Goal: Task Accomplishment & Management: Complete application form

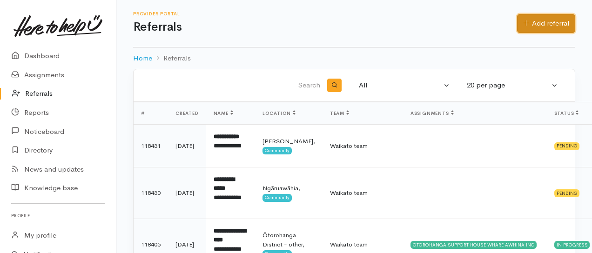
click at [556, 18] on link "Add referral" at bounding box center [546, 23] width 58 height 19
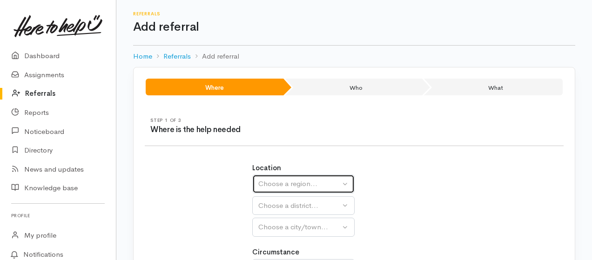
click at [297, 187] on div "Choose a region..." at bounding box center [299, 184] width 82 height 11
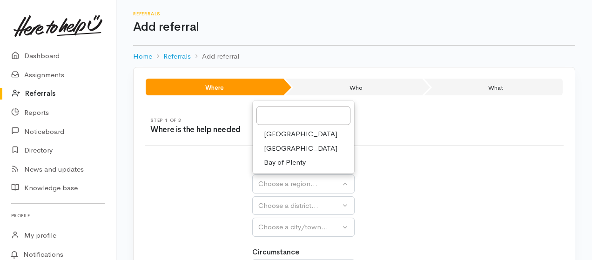
click at [286, 149] on span "[GEOGRAPHIC_DATA]" at bounding box center [300, 148] width 73 height 11
select select "3"
select select
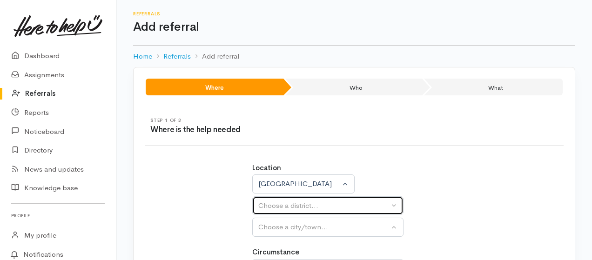
click at [313, 208] on div "Choose a district..." at bounding box center [323, 205] width 131 height 11
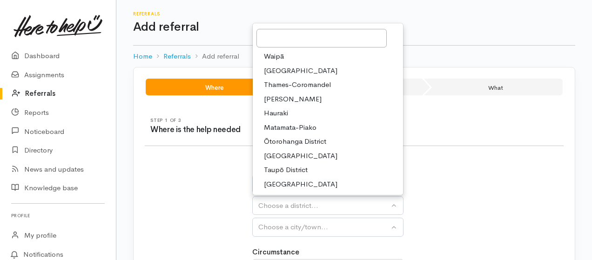
click at [312, 70] on span "Waikato District" at bounding box center [300, 71] width 73 height 11
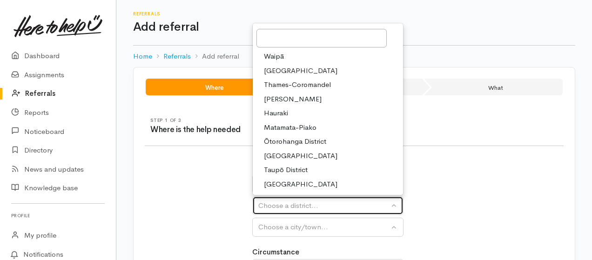
select select "2"
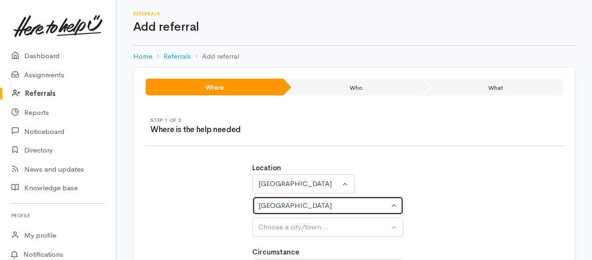
select select
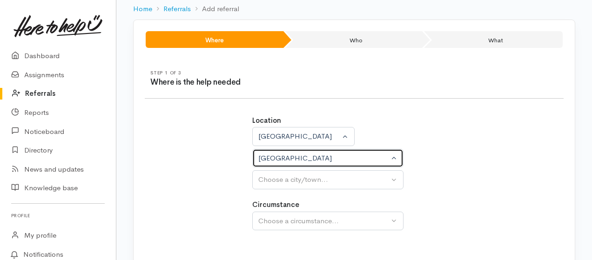
scroll to position [62, 0]
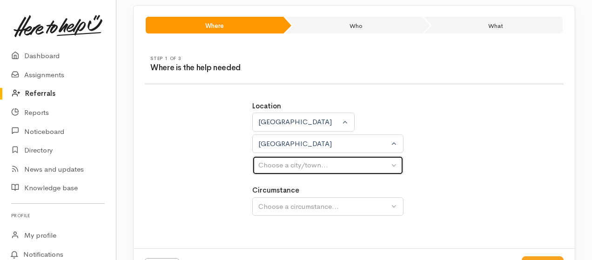
click at [352, 166] on div "Choose a city/town..." at bounding box center [323, 165] width 131 height 11
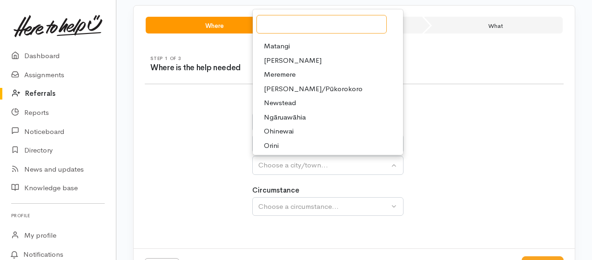
scroll to position [124, 0]
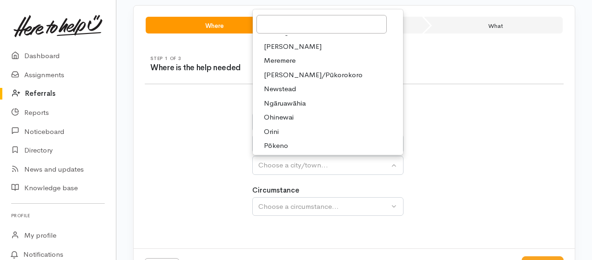
click at [297, 101] on span "Ngāruawāhia" at bounding box center [285, 103] width 42 height 11
select select "116"
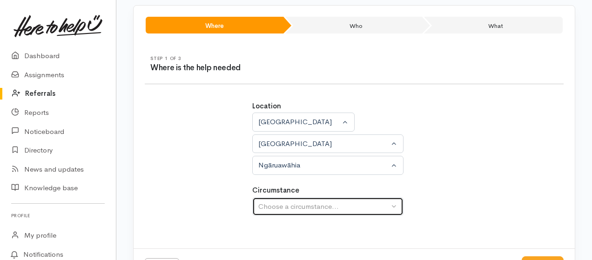
click at [304, 203] on div "Choose a circumstance..." at bounding box center [323, 206] width 131 height 11
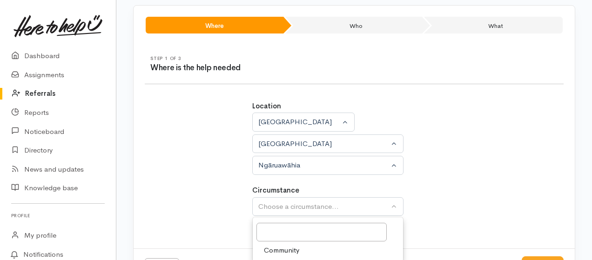
click at [283, 248] on span "Community" at bounding box center [281, 250] width 35 height 11
select select "2"
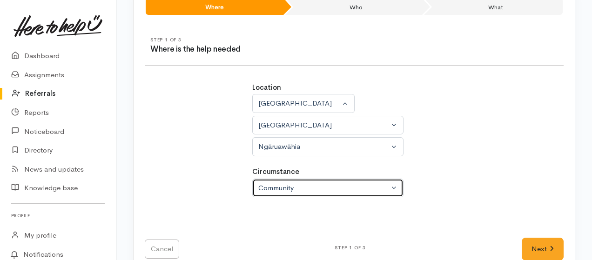
scroll to position [98, 0]
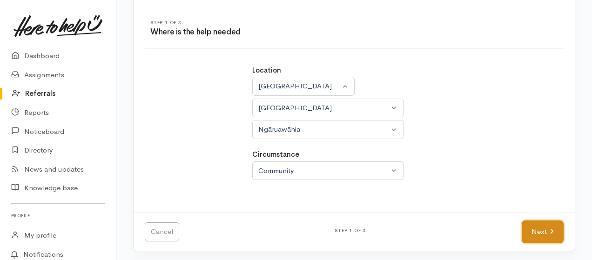
click at [534, 234] on link "Next" at bounding box center [542, 231] width 42 height 23
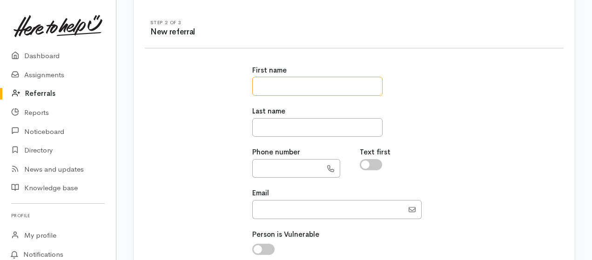
click at [303, 84] on input "text" at bounding box center [317, 86] width 130 height 19
drag, startPoint x: 286, startPoint y: 86, endPoint x: 319, endPoint y: 89, distance: 32.2
click at [319, 89] on input "**********" at bounding box center [317, 86] width 130 height 19
type input "*********"
click at [275, 127] on input "text" at bounding box center [317, 127] width 130 height 19
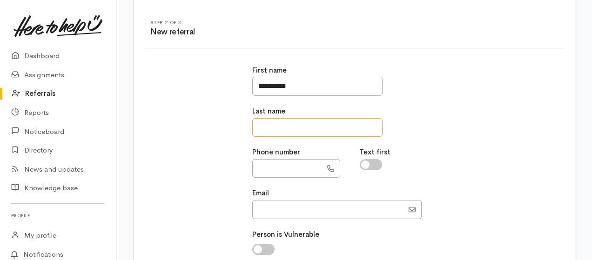
paste input "********"
type input "********"
drag, startPoint x: 266, startPoint y: 165, endPoint x: 291, endPoint y: 172, distance: 25.6
click at [268, 166] on input "text" at bounding box center [287, 168] width 70 height 19
type input "**********"
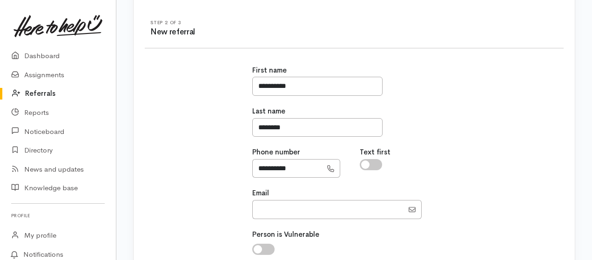
click at [367, 163] on input "checkbox" at bounding box center [370, 164] width 22 height 11
checkbox input "true"
click at [327, 206] on input "Email" at bounding box center [327, 209] width 151 height 19
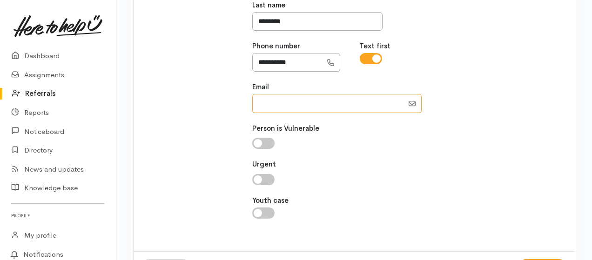
scroll to position [221, 0]
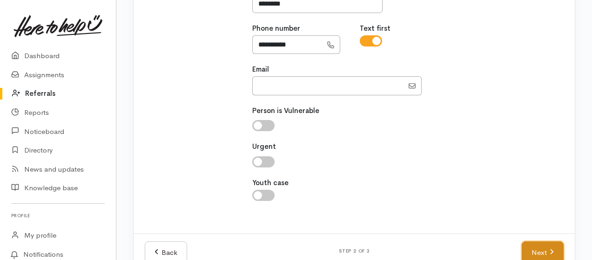
click at [532, 253] on link "Next" at bounding box center [542, 252] width 42 height 23
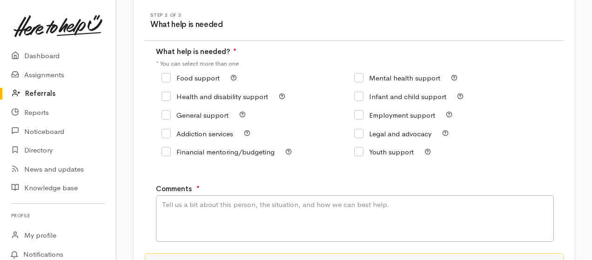
scroll to position [98, 0]
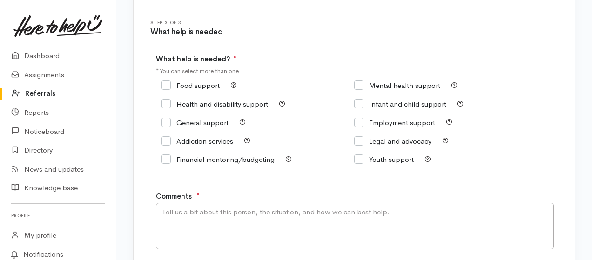
click at [169, 85] on input "Food support" at bounding box center [190, 85] width 58 height 7
checkbox input "true"
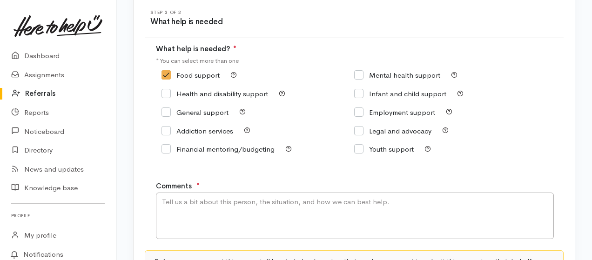
scroll to position [221, 0]
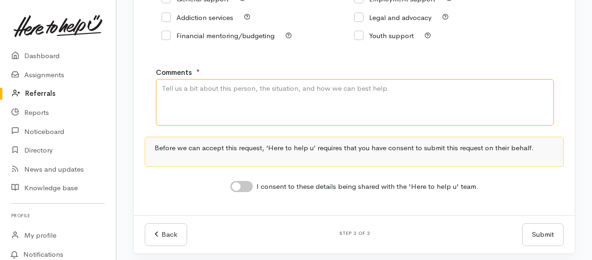
click at [219, 95] on textarea "Comments" at bounding box center [355, 102] width 398 height 47
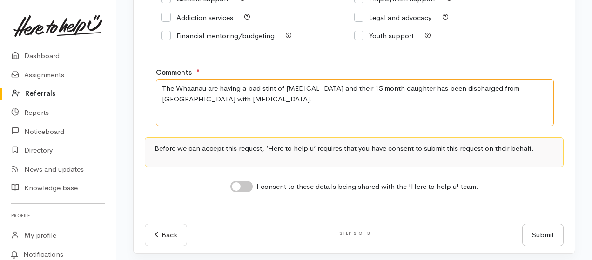
click at [206, 101] on textarea "The Whaanau are having a bad stint of eczema and their 15 month daughter has be…" at bounding box center [355, 102] width 398 height 47
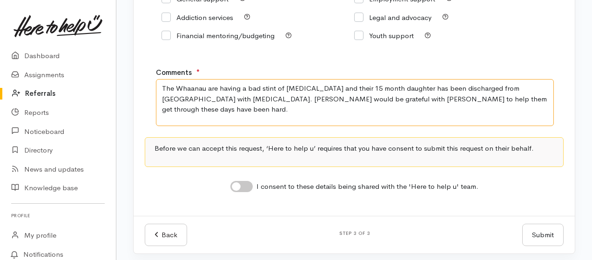
type textarea "The Whaanau are having a bad stint of eczema and their 15 month daughter has be…"
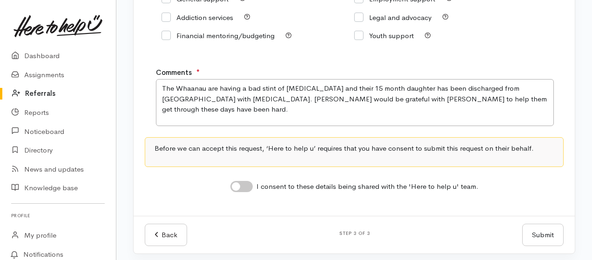
click at [239, 186] on input "I consent to these details being shared with the 'Here to help u' team." at bounding box center [241, 186] width 22 height 11
checkbox input "true"
click at [535, 235] on button "Submit" at bounding box center [542, 235] width 41 height 23
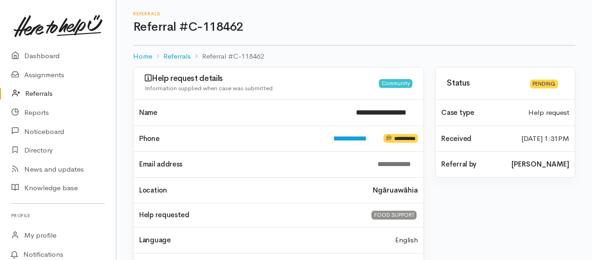
click at [46, 93] on link "Referrals" at bounding box center [58, 93] width 116 height 19
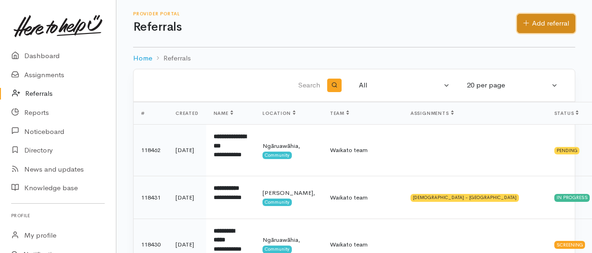
click at [563, 24] on link "Add referral" at bounding box center [546, 23] width 58 height 19
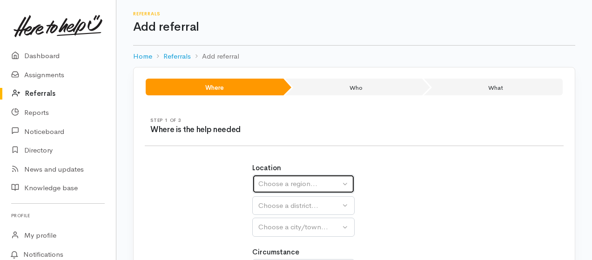
click at [282, 184] on div "Choose a region..." at bounding box center [299, 184] width 82 height 11
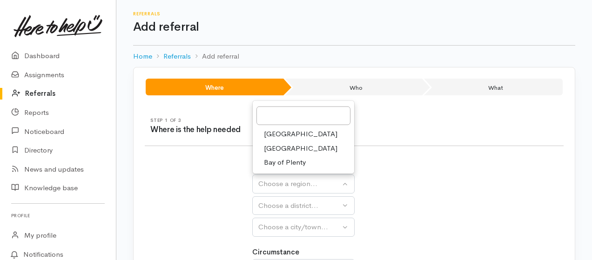
click at [283, 146] on span "Waikato" at bounding box center [300, 148] width 73 height 11
select select "3"
select select
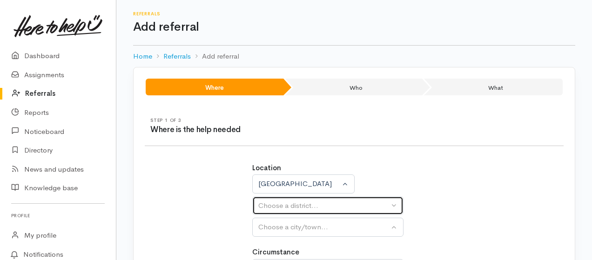
click at [293, 204] on div "Choose a district..." at bounding box center [323, 205] width 131 height 11
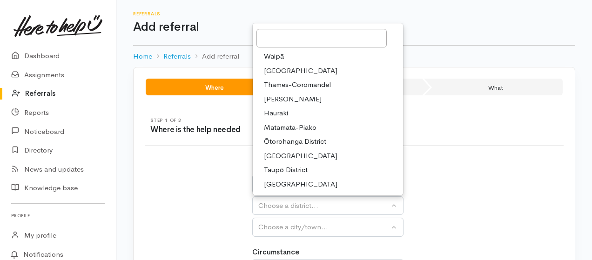
click at [292, 69] on span "Waikato District" at bounding box center [300, 71] width 73 height 11
select select "2"
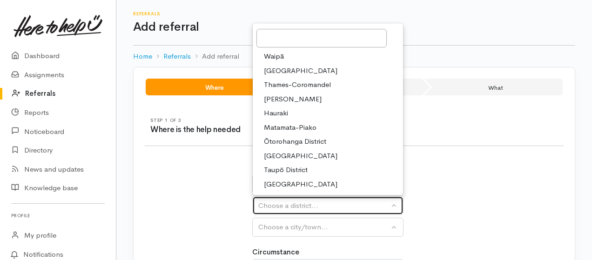
select select
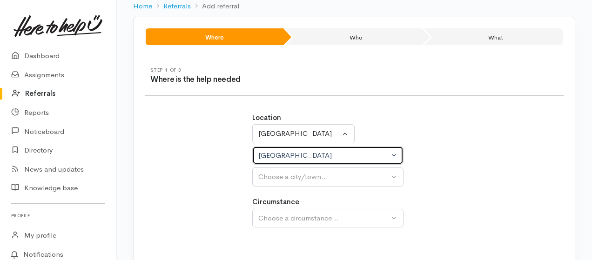
scroll to position [98, 0]
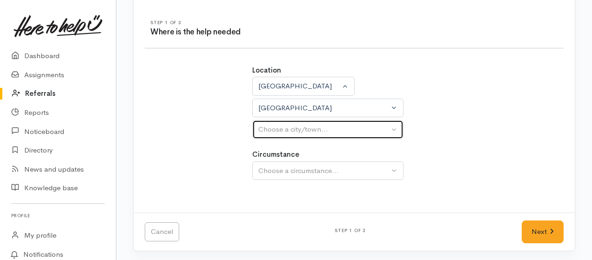
click at [309, 129] on div "Choose a city/town..." at bounding box center [323, 129] width 131 height 11
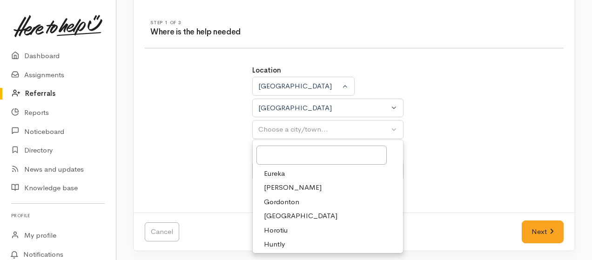
click at [277, 243] on span "Huntly" at bounding box center [274, 244] width 21 height 11
select select "110"
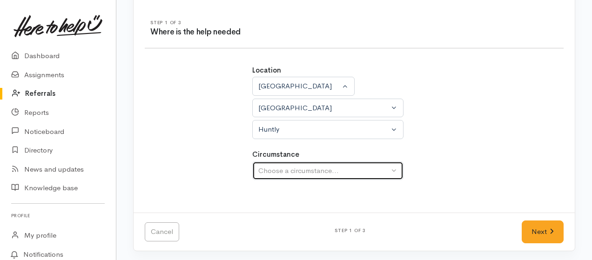
click at [295, 168] on div "Choose a circumstance..." at bounding box center [323, 171] width 131 height 11
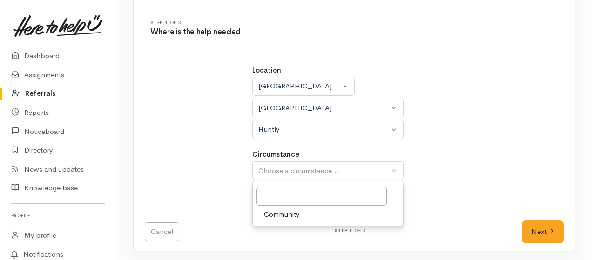
click at [293, 213] on span "Community" at bounding box center [281, 214] width 35 height 11
select select "2"
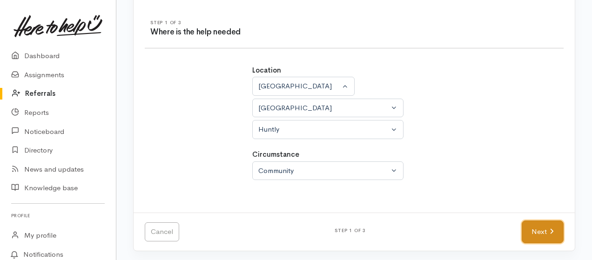
click at [537, 228] on link "Next" at bounding box center [542, 231] width 42 height 23
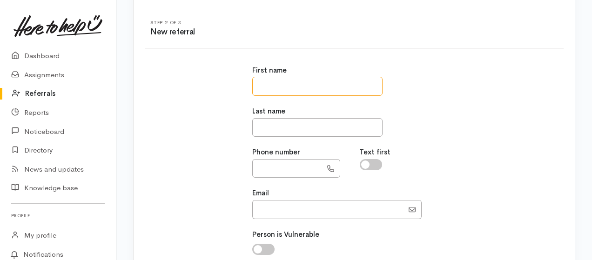
click at [282, 87] on input "text" at bounding box center [317, 86] width 130 height 19
type input "**********"
click at [275, 127] on input "text" at bounding box center [317, 127] width 130 height 19
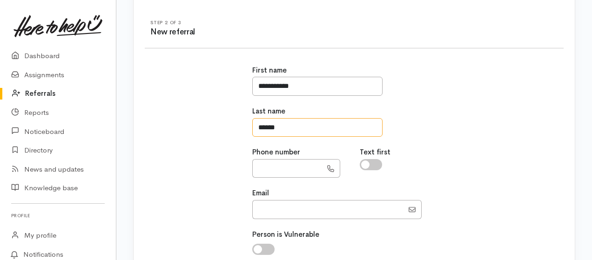
type input "******"
click at [274, 171] on input "text" at bounding box center [287, 168] width 70 height 19
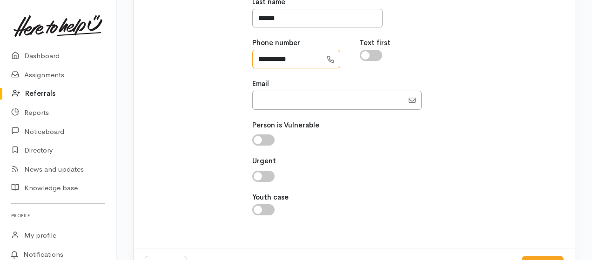
scroll to position [221, 0]
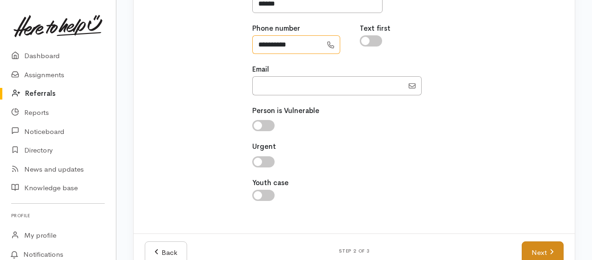
type input "**********"
click at [539, 250] on link "Next" at bounding box center [542, 252] width 42 height 23
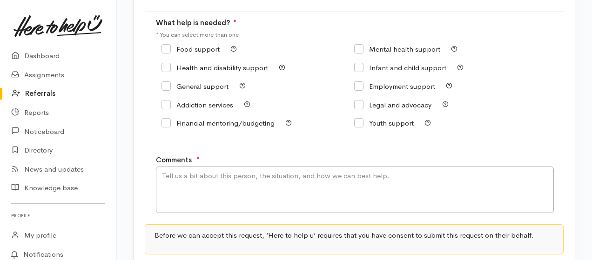
scroll to position [98, 0]
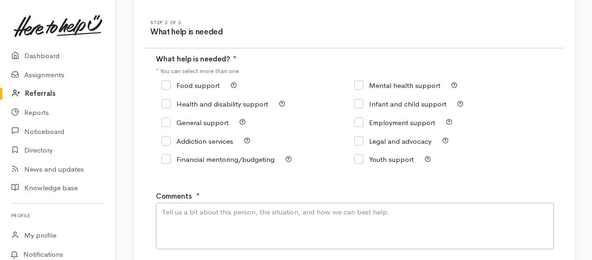
click at [166, 86] on input "Food support" at bounding box center [190, 85] width 58 height 7
checkbox input "true"
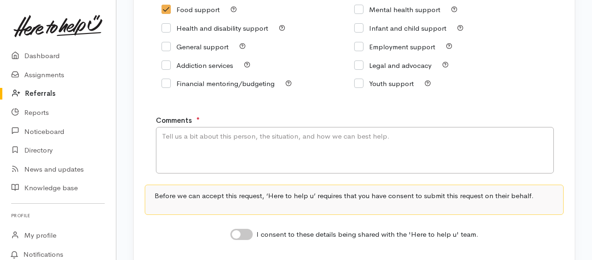
scroll to position [221, 0]
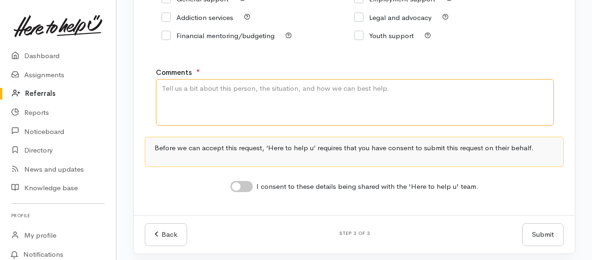
click at [202, 98] on textarea "Comments" at bounding box center [355, 102] width 398 height 47
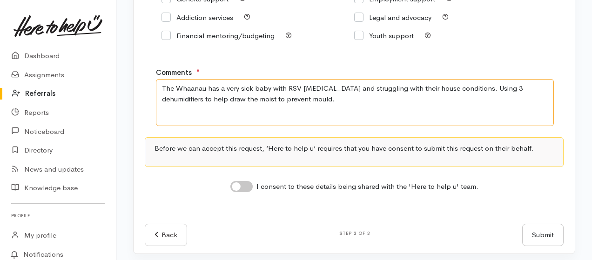
click at [297, 101] on textarea "The Whaanau has a very sick baby with RSV bronchiolitis and struggling with the…" at bounding box center [355, 102] width 398 height 47
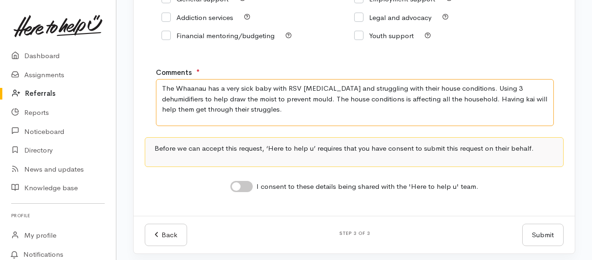
drag, startPoint x: 160, startPoint y: 86, endPoint x: 242, endPoint y: 116, distance: 86.5
click at [242, 116] on textarea "The Whaanau has a very sick baby with RSV bronchiolitis and struggling with the…" at bounding box center [355, 102] width 398 height 47
type textarea "The Whaanau has a very sick baby with RSV bronchiolitis and struggling with the…"
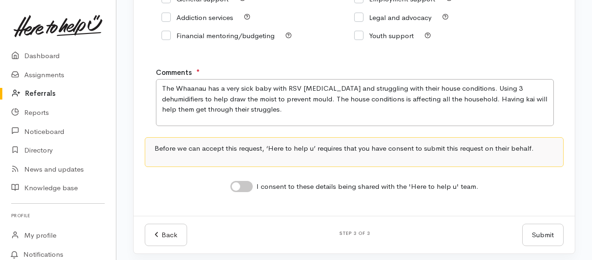
click at [238, 184] on input "I consent to these details being shared with the 'Here to help u' team." at bounding box center [241, 186] width 22 height 11
checkbox input "true"
click at [536, 232] on button "Submit" at bounding box center [542, 235] width 41 height 23
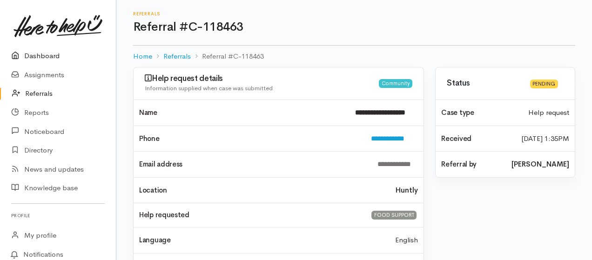
click at [40, 59] on link "Dashboard" at bounding box center [58, 56] width 116 height 19
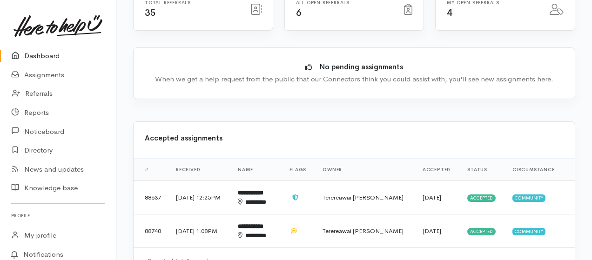
scroll to position [310, 0]
